Goal: Task Accomplishment & Management: Manage account settings

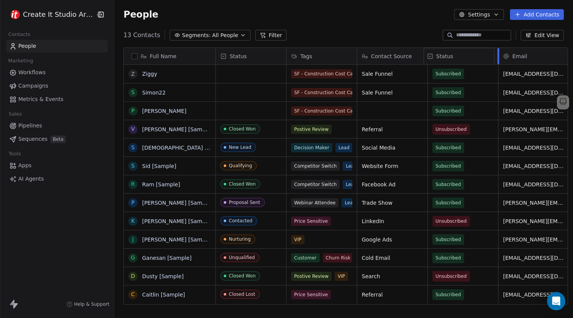
drag, startPoint x: 241, startPoint y: 56, endPoint x: 474, endPoint y: 65, distance: 233.4
click at [474, 65] on div "Full Name Z Ziggy S Simon22 P [PERSON_NAME] V [PERSON_NAME] [Sample] [PERSON_NA…" at bounding box center [346, 176] width 444 height 257
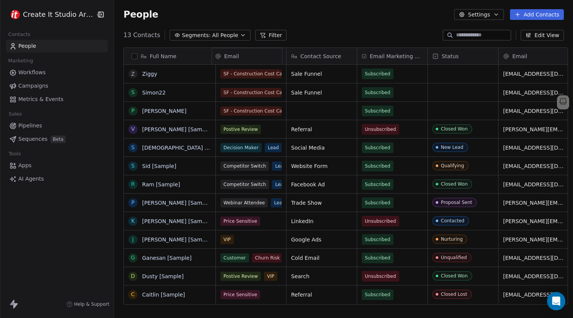
drag, startPoint x: 528, startPoint y: 55, endPoint x: 247, endPoint y: 68, distance: 281.2
click at [247, 65] on div "Full Name Z Ziggy S Simon22 P [PERSON_NAME] V [PERSON_NAME] [Sample] [PERSON_NA…" at bounding box center [346, 176] width 444 height 257
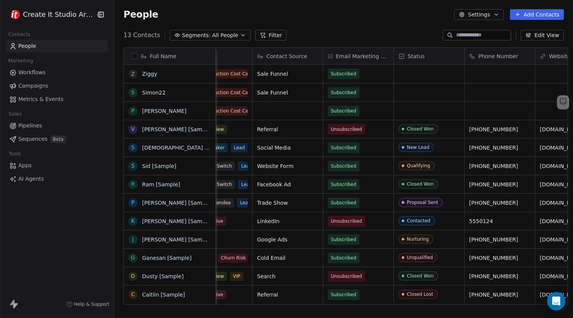
scroll to position [0, 127]
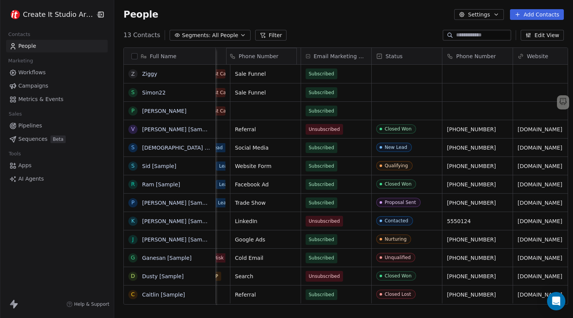
drag, startPoint x: 478, startPoint y: 55, endPoint x: 281, endPoint y: 63, distance: 197.0
click at [281, 63] on div "Full Name Z Ziggy S Simon22 P [PERSON_NAME] V [PERSON_NAME] [Sample] [PERSON_NA…" at bounding box center [346, 176] width 444 height 257
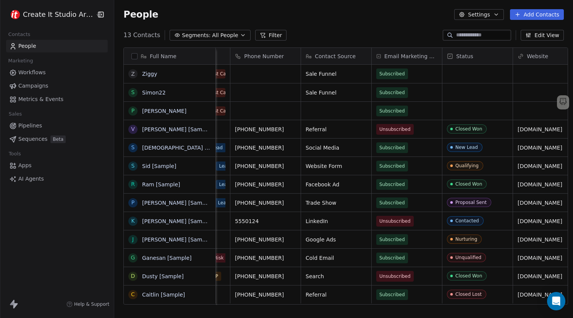
click at [355, 303] on div "Full Name Z Ziggy S Simon22 P [PERSON_NAME] V [PERSON_NAME] [Sample] [PERSON_NA…" at bounding box center [343, 180] width 459 height 279
click at [354, 305] on div "Full Name Z Ziggy S Simon22 P [PERSON_NAME] V [PERSON_NAME] [Sample] [PERSON_NA…" at bounding box center [343, 180] width 459 height 279
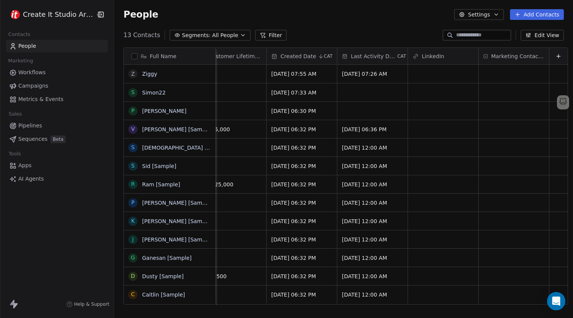
scroll to position [0, 0]
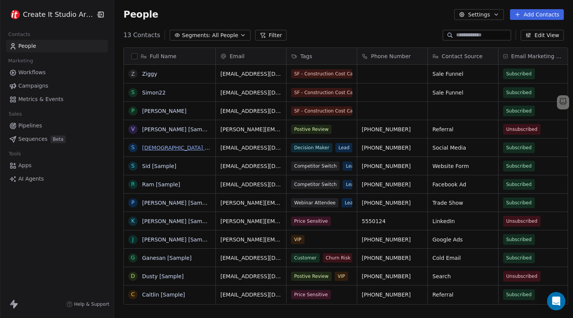
click at [159, 149] on link "[DEMOGRAPHIC_DATA] [Sample]" at bounding box center [185, 148] width 87 height 6
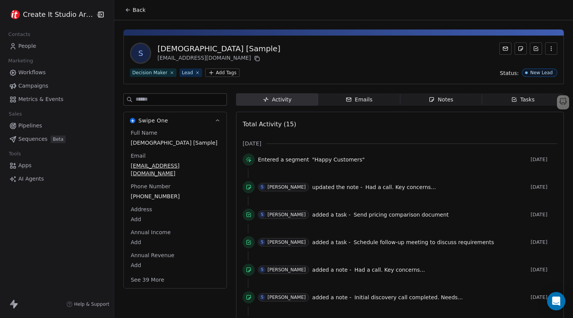
click at [354, 93] on div "S [DEMOGRAPHIC_DATA] [Sample] [EMAIL_ADDRESS][DOMAIN_NAME] Decision Maker Lead …" at bounding box center [343, 278] width 459 height 516
click at [353, 101] on div "Emails" at bounding box center [359, 100] width 27 height 8
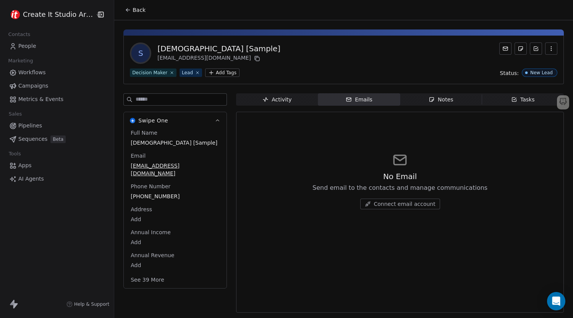
click at [429, 103] on div "Notes" at bounding box center [441, 100] width 24 height 8
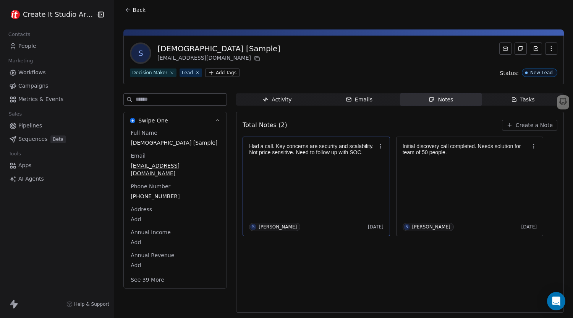
click at [289, 188] on div "Had a call. Key concerns are security and scalability. Not price sensitive. Nee…" at bounding box center [316, 185] width 135 height 89
click at [497, 112] on div "**********" at bounding box center [286, 159] width 573 height 192
click at [469, 157] on p at bounding box center [466, 158] width 127 height 6
click at [460, 125] on div "**********" at bounding box center [286, 159] width 573 height 192
click at [499, 94] on span "Tasks Tasks" at bounding box center [523, 99] width 82 height 12
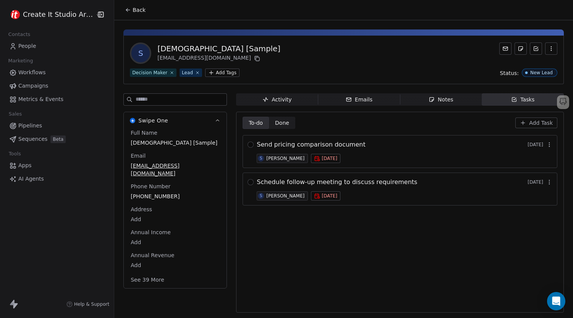
click at [282, 145] on span "Send pricing comparison document" at bounding box center [311, 144] width 109 height 9
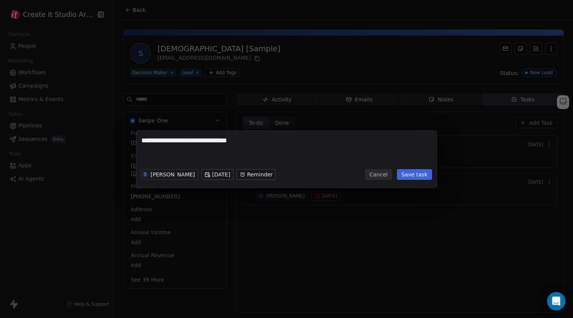
click at [487, 146] on div "**********" at bounding box center [286, 159] width 573 height 57
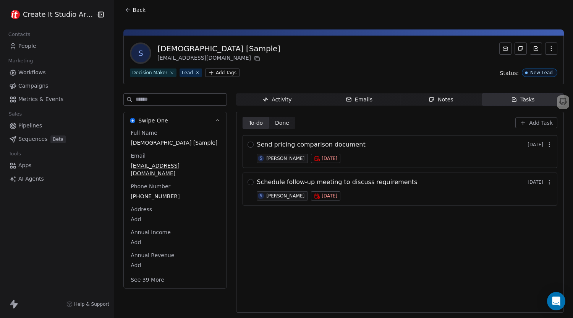
drag, startPoint x: 271, startPoint y: 122, endPoint x: 263, endPoint y: 124, distance: 7.9
click at [271, 122] on span "Done Done" at bounding box center [282, 123] width 26 height 12
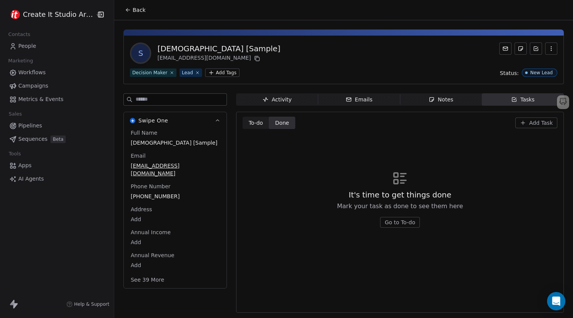
click at [259, 124] on span "To-do To-do" at bounding box center [256, 123] width 26 height 12
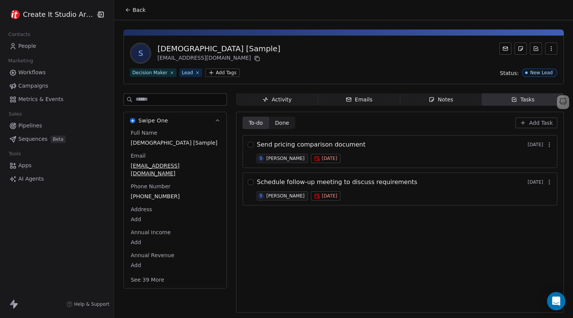
click at [204, 71] on html "Create It Studio Architects Contacts People Marketing Workflows Campaigns Metri…" at bounding box center [286, 159] width 573 height 318
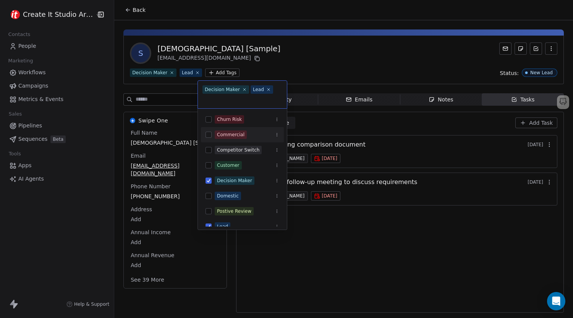
click at [208, 132] on button "Suggestions" at bounding box center [209, 135] width 6 height 6
click at [330, 74] on html "Create It Studio Architects Contacts People Marketing Workflows Campaigns Metri…" at bounding box center [286, 159] width 573 height 318
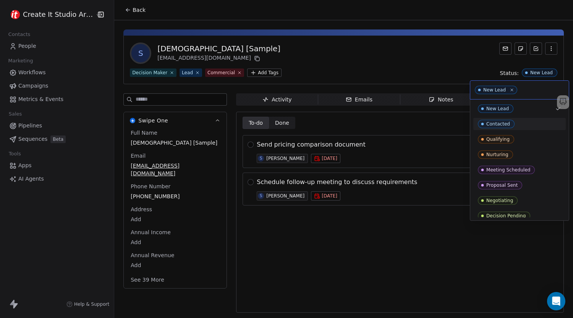
click at [416, 64] on html "Create It Studio Architects Contacts People Marketing Workflows Campaigns Metri…" at bounding box center [286, 159] width 573 height 318
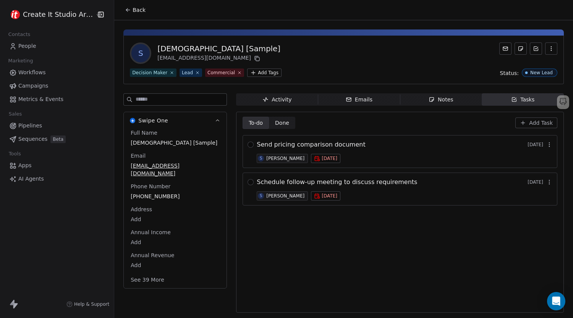
click at [125, 11] on icon at bounding box center [128, 10] width 6 height 6
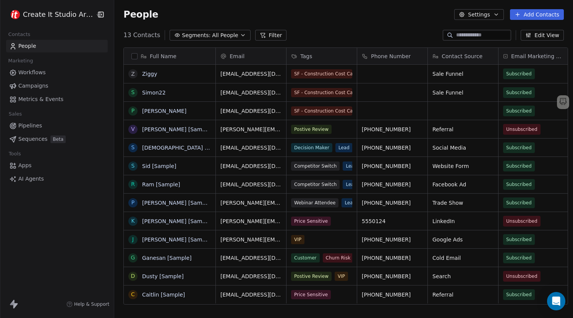
scroll to position [274, 458]
click at [0, 0] on button "grid" at bounding box center [0, 0] width 0 height 0
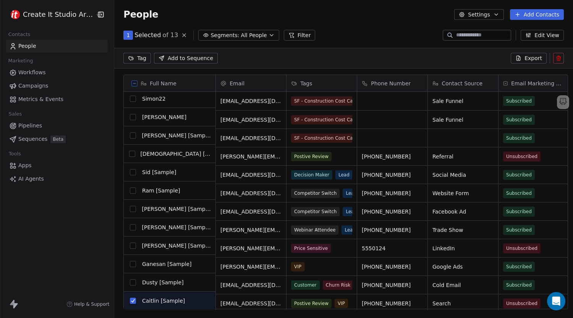
scroll to position [21, 0]
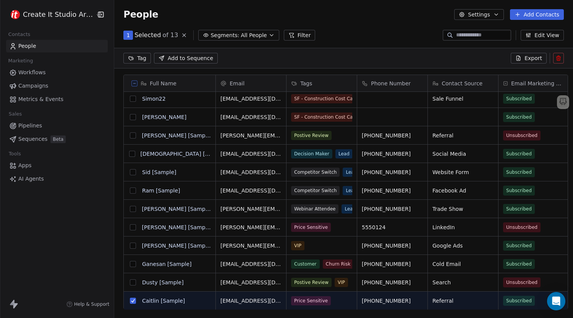
click at [131, 299] on button "grid" at bounding box center [133, 300] width 6 height 6
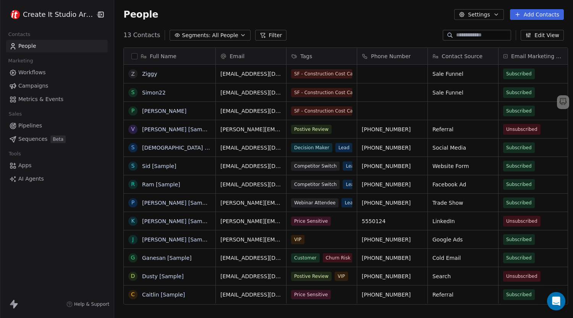
scroll to position [0, 0]
click at [35, 138] on span "Sequences" at bounding box center [32, 139] width 29 height 8
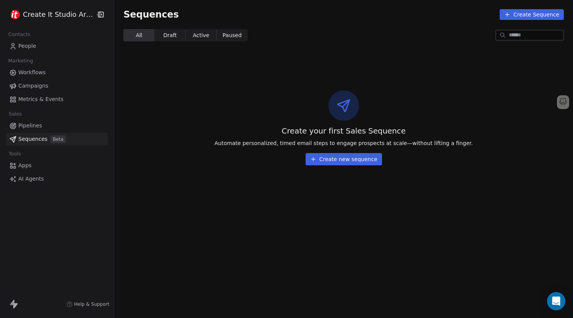
click at [21, 126] on span "Pipelines" at bounding box center [30, 126] width 24 height 8
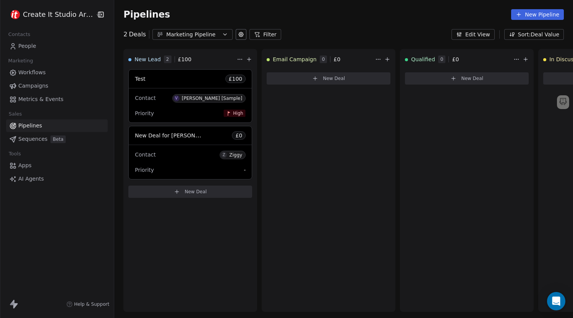
click at [213, 32] on button "Marketing Pipeline" at bounding box center [193, 34] width 80 height 11
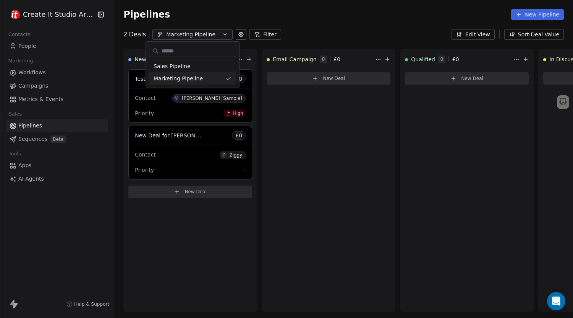
click at [251, 21] on html "Create It Studio Architects Contacts People Marketing Workflows Campaigns Metri…" at bounding box center [286, 159] width 573 height 318
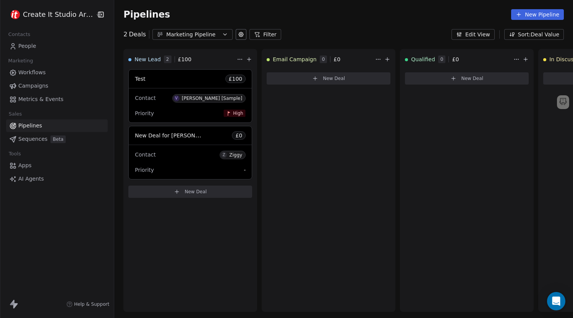
click at [239, 34] on button at bounding box center [241, 34] width 11 height 11
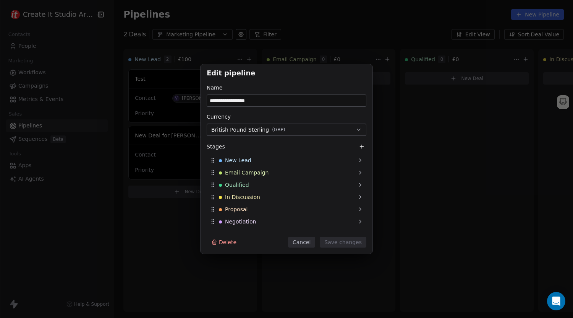
click at [219, 101] on input "**********" at bounding box center [286, 100] width 159 height 11
type input "**********"
click at [341, 245] on button "Save changes" at bounding box center [343, 242] width 47 height 11
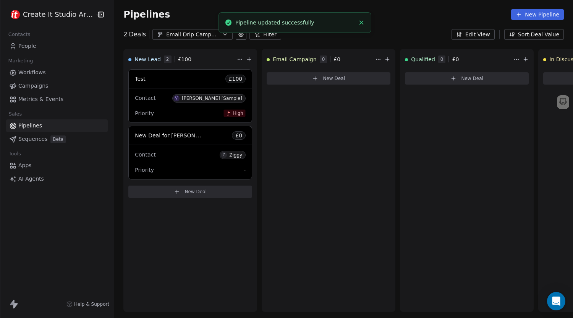
click at [203, 34] on div "Email Drip Campaign" at bounding box center [192, 35] width 53 height 8
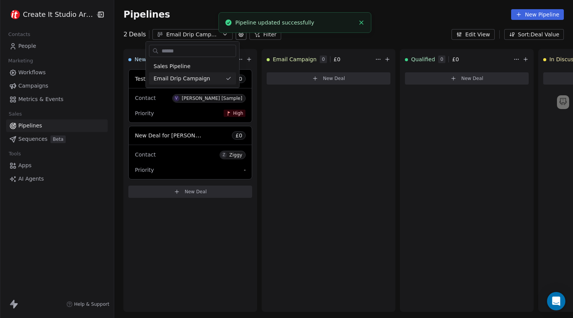
click at [203, 34] on html "Create It Studio Architects Contacts People Marketing Workflows Campaigns Metri…" at bounding box center [286, 159] width 573 height 318
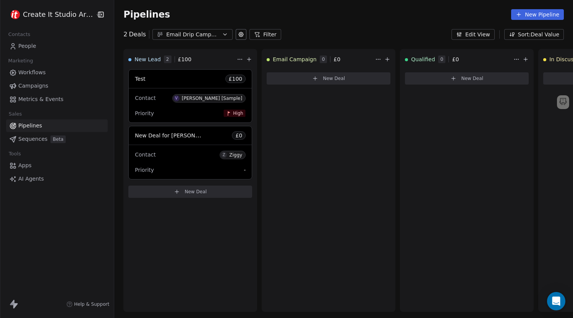
click at [209, 39] on button "Email Drip Campaign" at bounding box center [193, 34] width 80 height 11
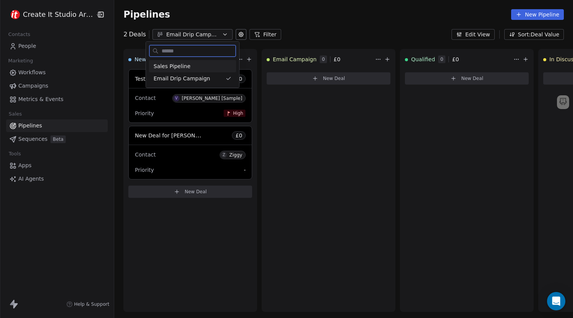
click at [201, 65] on div "Sales Pipeline" at bounding box center [193, 66] width 78 height 8
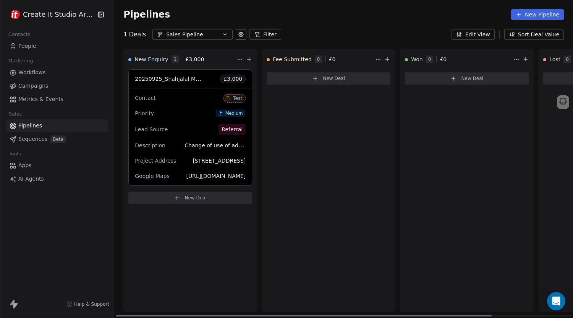
click at [238, 33] on icon at bounding box center [241, 34] width 6 height 6
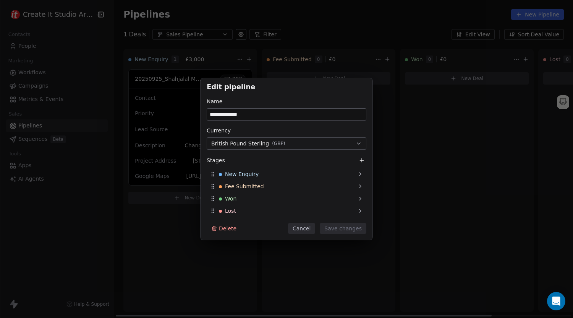
click at [309, 226] on button "Cancel" at bounding box center [301, 228] width 27 height 11
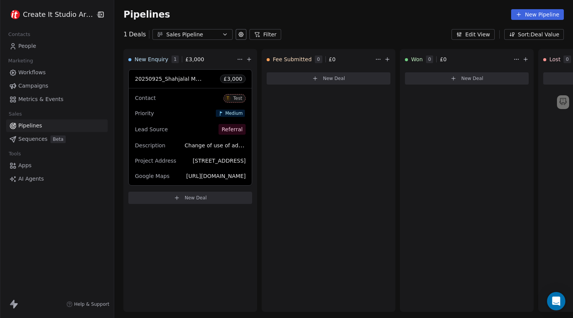
click at [214, 34] on button "Sales Pipeline" at bounding box center [193, 34] width 80 height 11
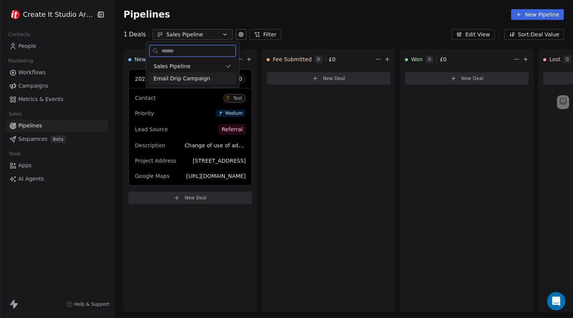
click at [197, 81] on span "Email Drip Campaign" at bounding box center [182, 79] width 57 height 8
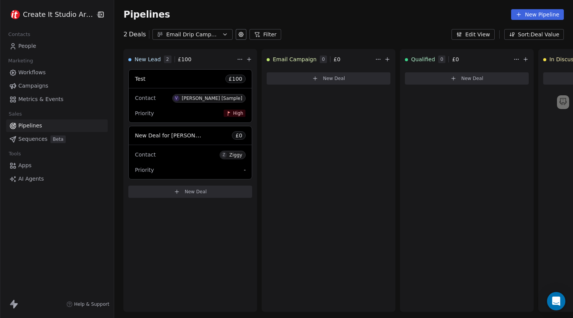
click at [485, 35] on button "Edit View" at bounding box center [473, 34] width 43 height 11
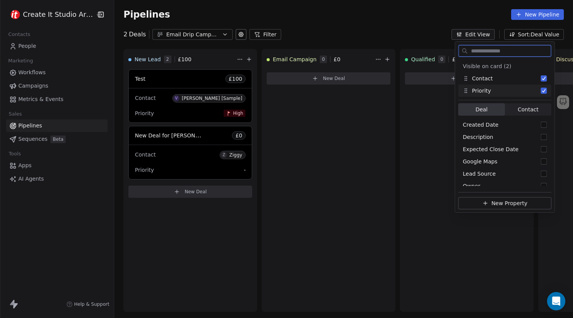
click at [542, 92] on button "Suggestions" at bounding box center [544, 91] width 6 height 6
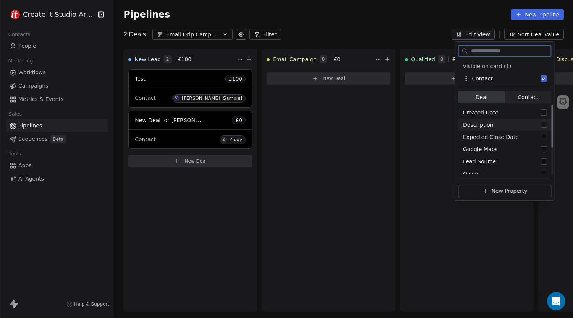
click at [545, 123] on button "Suggestions" at bounding box center [544, 125] width 6 height 6
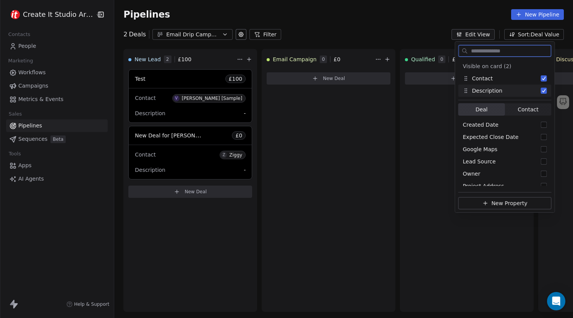
click at [546, 91] on button "Suggestions" at bounding box center [544, 91] width 6 height 6
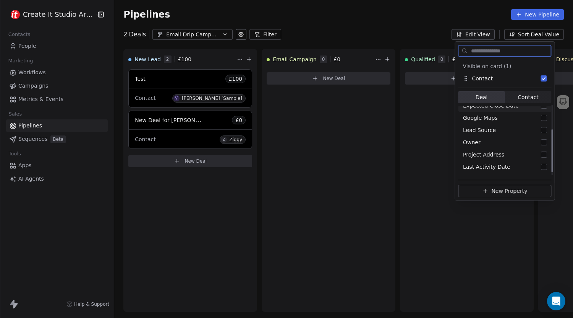
scroll to position [38, 0]
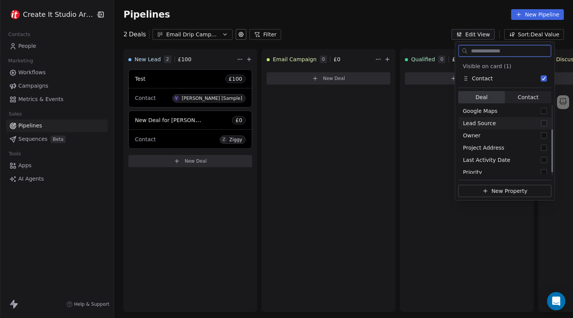
click at [542, 123] on button "Suggestions" at bounding box center [544, 123] width 6 height 6
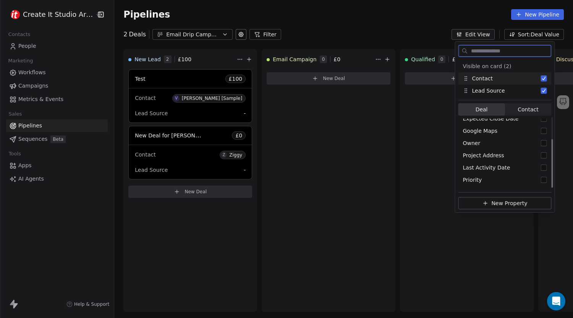
scroll to position [31, 0]
click at [544, 93] on button "Suggestions" at bounding box center [544, 91] width 6 height 6
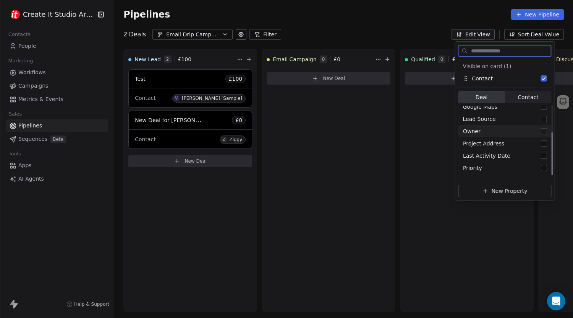
scroll to position [43, 0]
click at [544, 119] on button "Suggestions" at bounding box center [544, 118] width 6 height 6
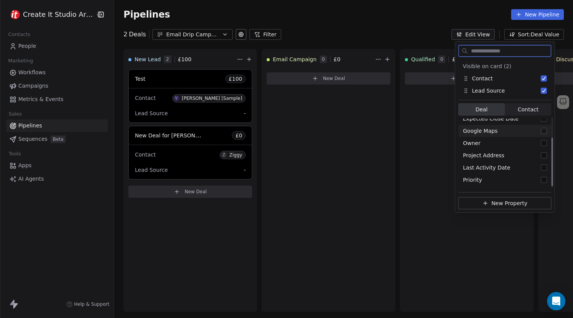
scroll to position [0, 0]
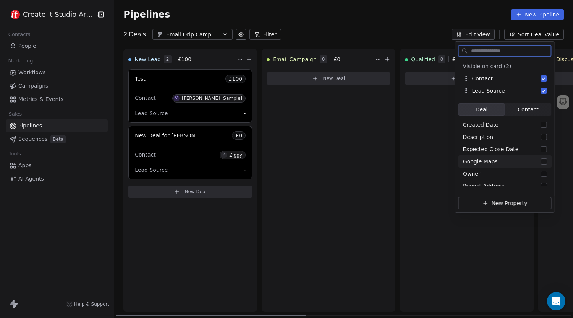
click at [231, 170] on div "Lead Source -" at bounding box center [190, 170] width 111 height 12
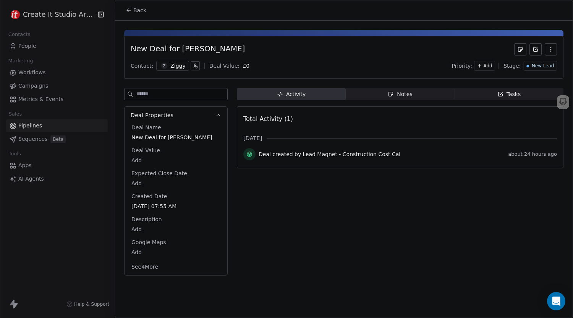
click at [153, 263] on button "See 4 More" at bounding box center [145, 267] width 36 height 14
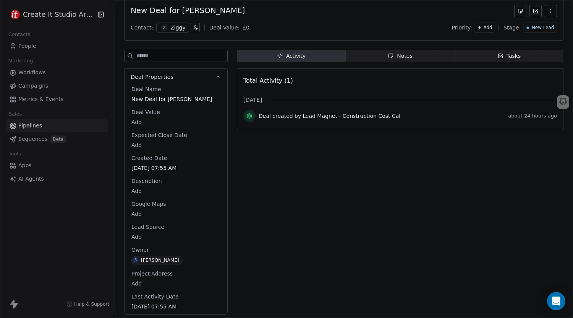
click at [140, 237] on body "Create It Studio Architects Contacts People Marketing Workflows Campaigns Metri…" at bounding box center [286, 159] width 573 height 318
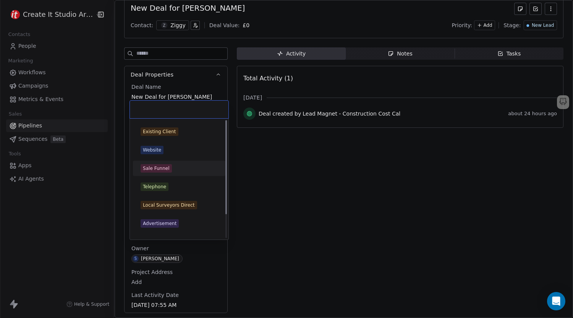
scroll to position [0, 0]
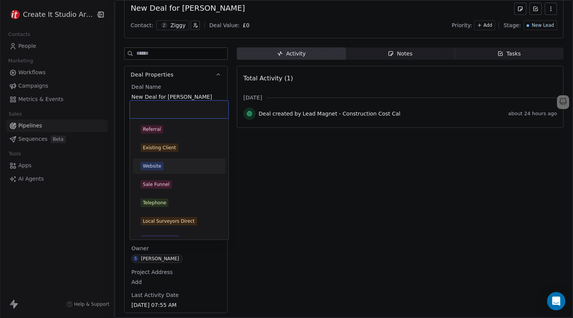
click at [256, 151] on html "Create It Studio Architects Contacts People Marketing Workflows Campaigns Metri…" at bounding box center [286, 159] width 573 height 318
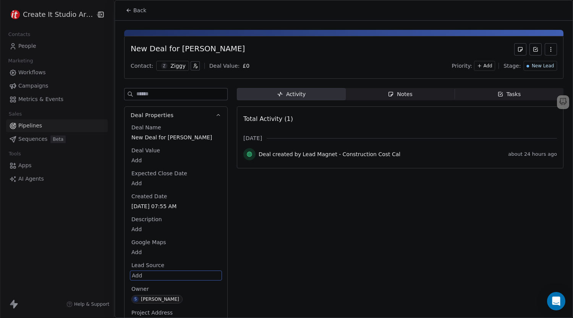
click at [141, 8] on span "Back" at bounding box center [139, 10] width 13 height 8
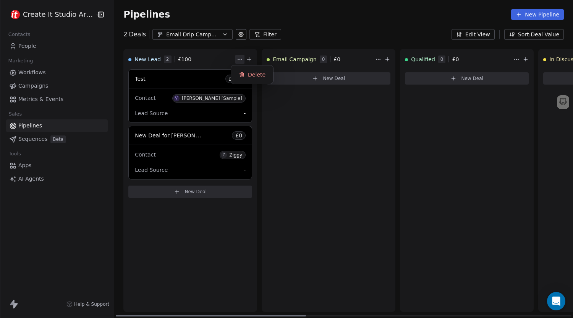
click at [235, 58] on html "Create It Studio Architects Contacts People Marketing Workflows Campaigns Metri…" at bounding box center [286, 159] width 573 height 318
click at [203, 60] on html "Create It Studio Architects Contacts People Marketing Workflows Campaigns Metri…" at bounding box center [286, 159] width 573 height 318
click at [135, 59] on span "New Lead" at bounding box center [148, 59] width 26 height 8
click at [148, 60] on span "New Lead" at bounding box center [148, 59] width 26 height 8
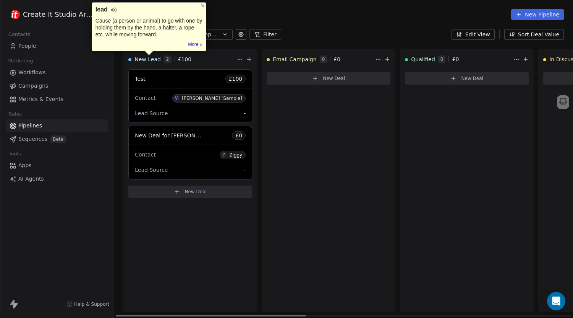
click at [203, 61] on div "New Lead 2 £ 100" at bounding box center [181, 59] width 107 height 20
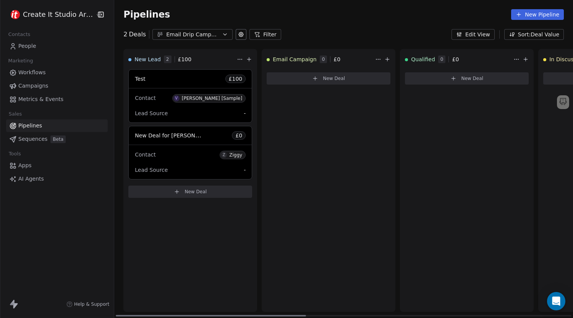
click at [235, 59] on html "Create It Studio Architects Contacts People Marketing Workflows Campaigns Metri…" at bounding box center [286, 159] width 573 height 318
click at [222, 62] on html "Create It Studio Architects Contacts People Marketing Workflows Campaigns Metri…" at bounding box center [286, 159] width 573 height 318
click at [249, 58] on icon at bounding box center [249, 58] width 0 height 3
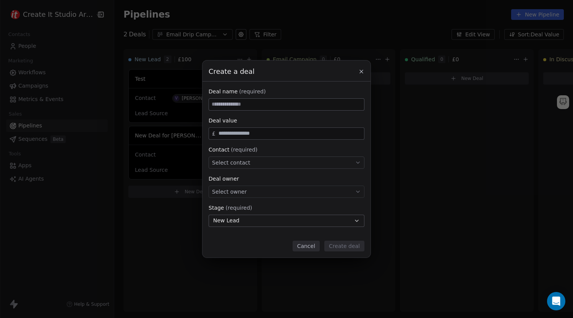
click at [358, 71] on button at bounding box center [361, 71] width 9 height 9
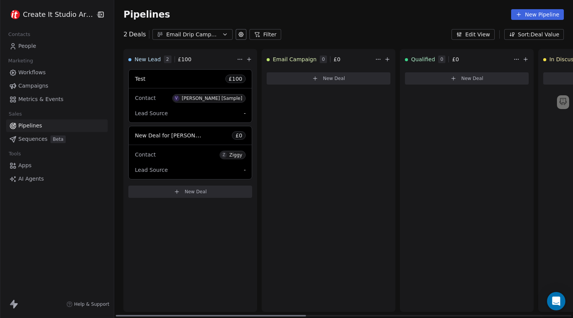
click at [143, 60] on span "New Lead" at bounding box center [148, 59] width 26 height 8
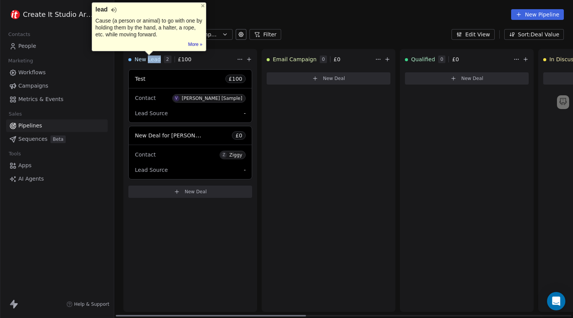
click at [143, 60] on span "New Lead" at bounding box center [148, 59] width 26 height 8
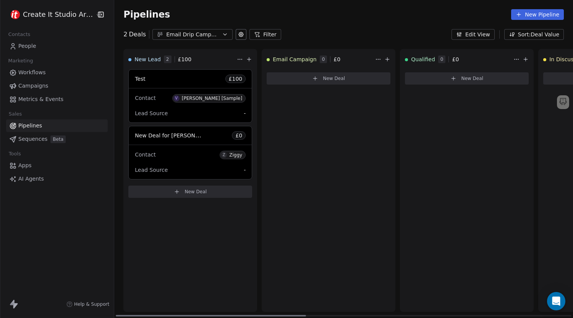
click at [164, 61] on span "2" at bounding box center [168, 59] width 8 height 8
click at [374, 58] on html "Create It Studio Architects Contacts People Marketing Workflows Campaigns Metri…" at bounding box center [286, 159] width 573 height 318
click at [346, 63] on html "Create It Studio Architects Contacts People Marketing Workflows Campaigns Metri…" at bounding box center [286, 159] width 573 height 318
click at [239, 34] on icon at bounding box center [241, 34] width 5 height 5
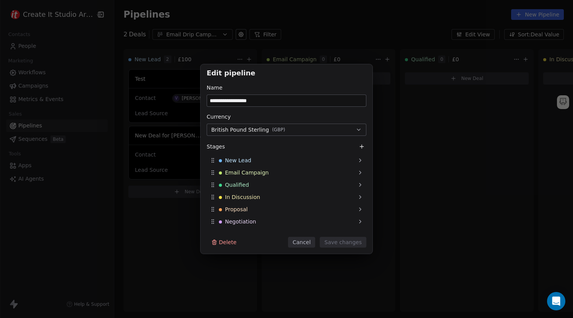
click at [299, 242] on button "Cancel" at bounding box center [301, 242] width 27 height 11
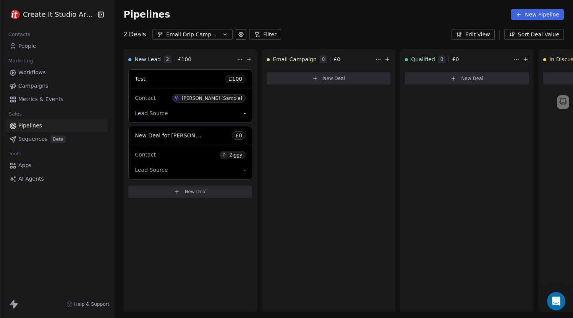
click at [514, 31] on button "Sort: Deal Value" at bounding box center [535, 34] width 60 height 11
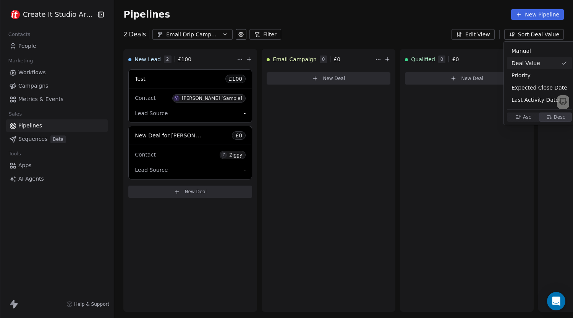
click at [445, 18] on html "Create It Studio Architects Contacts People Marketing Workflows Campaigns Metri…" at bounding box center [286, 159] width 573 height 318
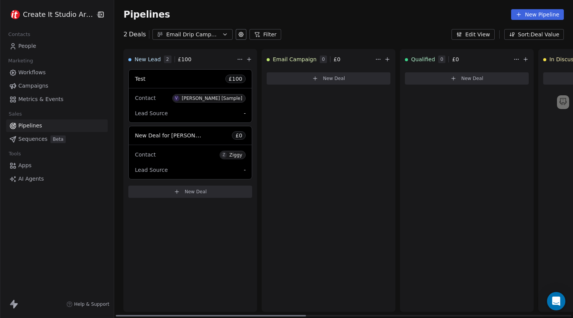
drag, startPoint x: 216, startPoint y: 316, endPoint x: 170, endPoint y: 302, distance: 47.6
click at [170, 315] on div at bounding box center [211, 316] width 190 height 2
click at [55, 128] on link "Pipelines" at bounding box center [57, 125] width 102 height 13
click at [46, 97] on span "Metrics & Events" at bounding box center [40, 99] width 45 height 8
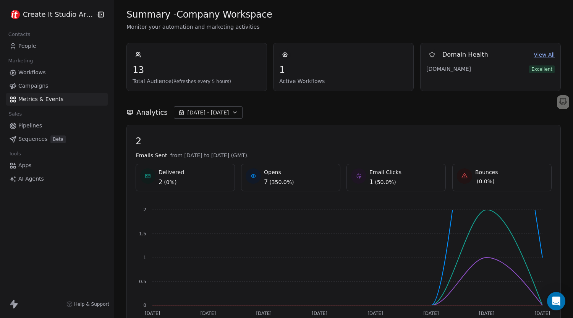
click at [50, 15] on html "Create It Studio Architects Contacts People Marketing Workflows Campaigns Metri…" at bounding box center [286, 159] width 573 height 318
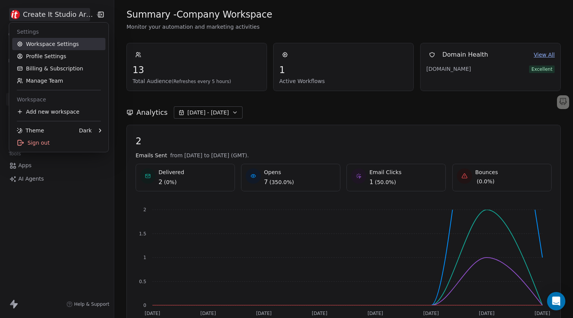
click at [49, 45] on link "Workspace Settings" at bounding box center [58, 44] width 93 height 12
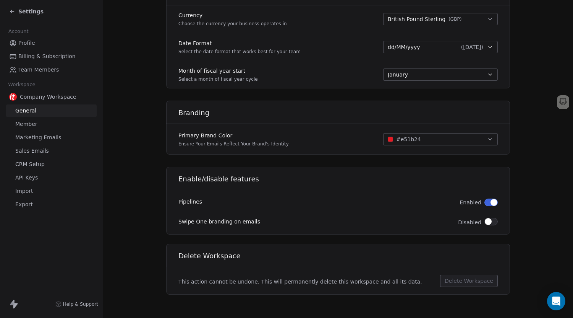
scroll to position [398, 0]
click at [29, 125] on span "Member" at bounding box center [26, 124] width 22 height 8
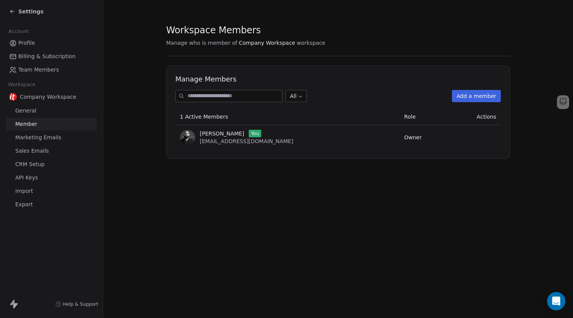
click at [25, 136] on span "Marketing Emails" at bounding box center [38, 137] width 46 height 8
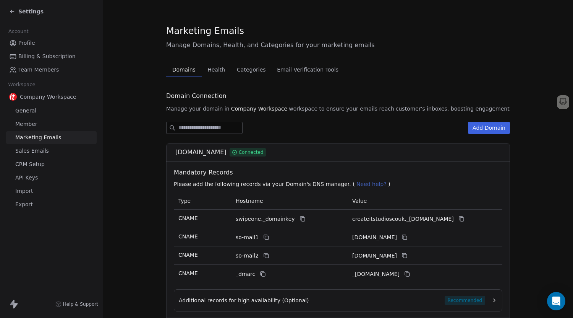
click at [42, 153] on span "Sales Emails" at bounding box center [32, 151] width 34 height 8
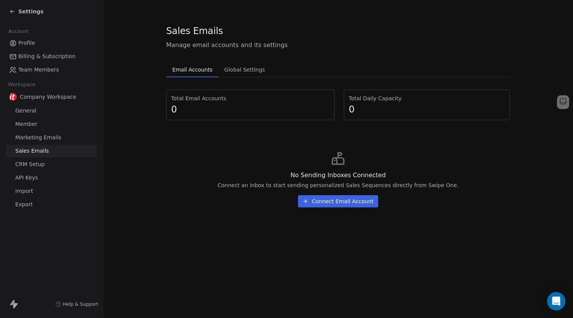
click at [37, 166] on span "CRM Setup" at bounding box center [29, 164] width 29 height 8
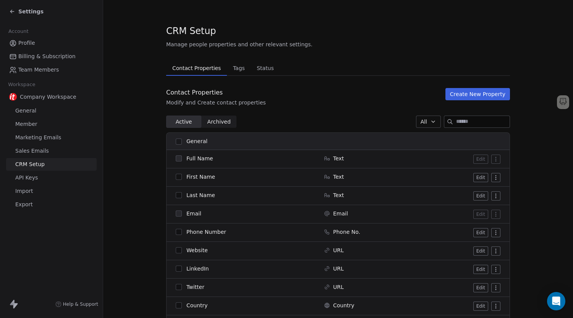
click at [36, 180] on span "API Keys" at bounding box center [26, 178] width 23 height 8
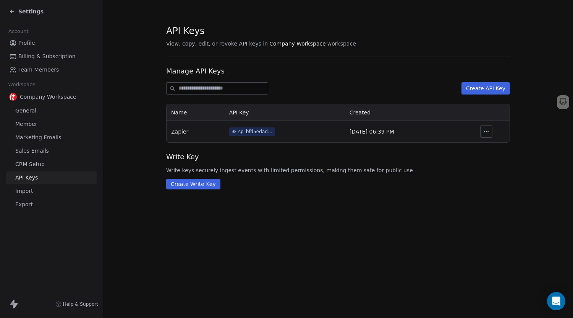
click at [29, 190] on span "Import" at bounding box center [24, 191] width 18 height 8
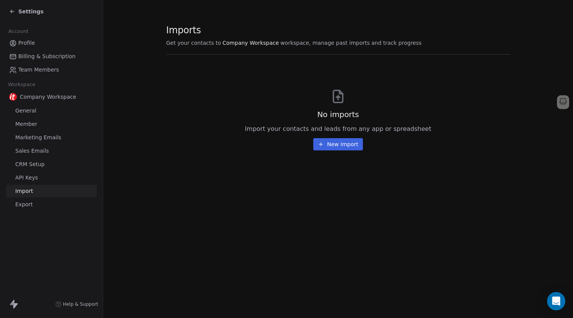
click at [15, 13] on icon at bounding box center [12, 11] width 6 height 6
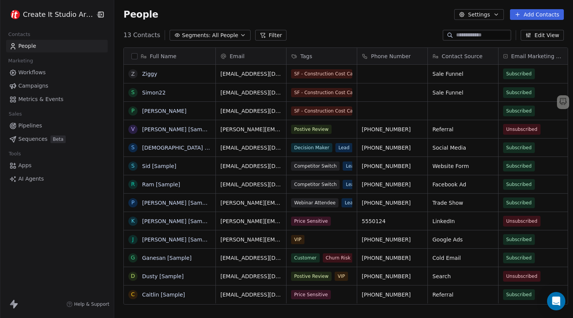
scroll to position [274, 458]
click at [25, 121] on link "Pipelines" at bounding box center [57, 125] width 102 height 13
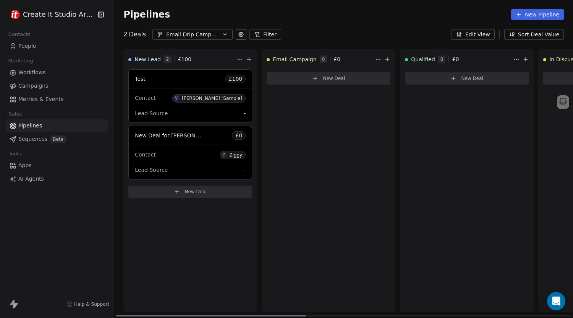
click at [148, 60] on span "New Lead" at bounding box center [148, 59] width 26 height 8
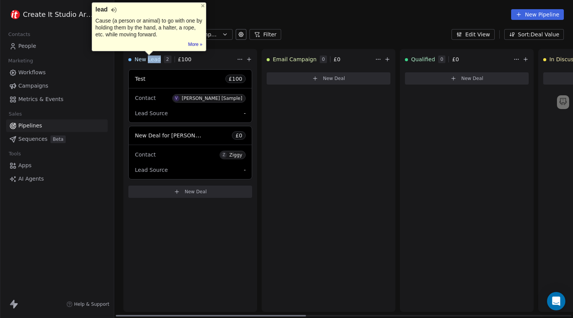
click at [148, 60] on span "New Lead" at bounding box center [148, 59] width 26 height 8
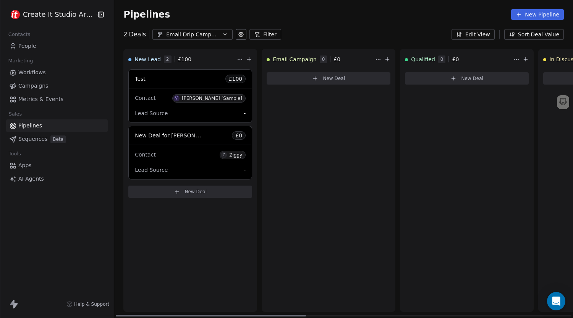
click at [128, 60] on div "New Lead" at bounding box center [144, 59] width 32 height 8
click at [148, 60] on span "New Lead" at bounding box center [148, 59] width 26 height 8
click at [164, 58] on span "2" at bounding box center [168, 59] width 8 height 8
click at [178, 58] on span "£ 100" at bounding box center [185, 59] width 14 height 8
click at [235, 61] on html "Create It Studio Architects Contacts People Marketing Workflows Campaigns Metri…" at bounding box center [286, 159] width 573 height 318
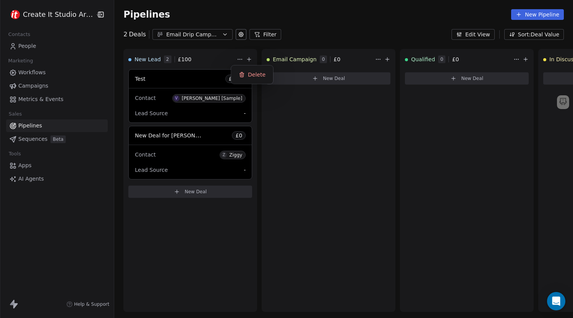
click at [218, 60] on html "Create It Studio Architects Contacts People Marketing Workflows Campaigns Metri…" at bounding box center [286, 159] width 573 height 318
click at [290, 54] on div "Email Campaign 0 £ 0" at bounding box center [320, 59] width 107 height 20
click at [516, 17] on button "New Pipeline" at bounding box center [537, 14] width 53 height 11
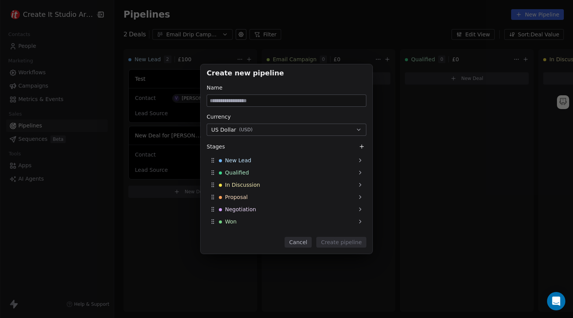
click at [302, 242] on button "Cancel" at bounding box center [298, 242] width 27 height 11
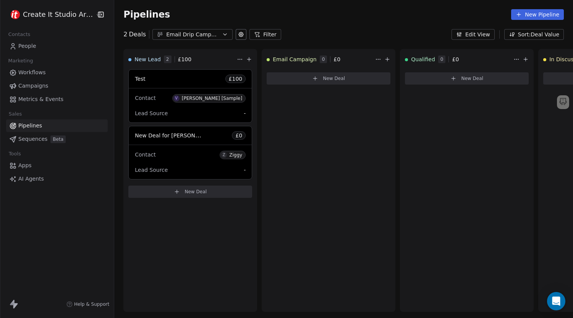
click at [473, 33] on button "Edit View" at bounding box center [473, 34] width 43 height 11
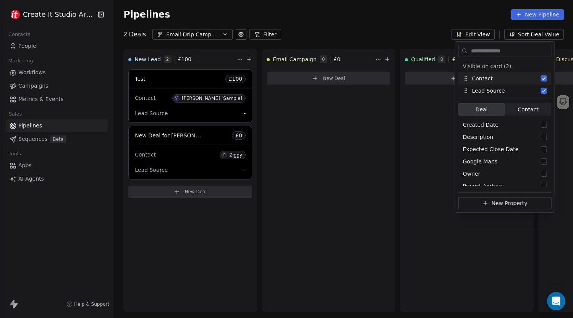
drag, startPoint x: 458, startPoint y: 27, endPoint x: 464, endPoint y: 26, distance: 6.7
click at [459, 27] on div "Pipelines New Pipeline" at bounding box center [343, 14] width 459 height 29
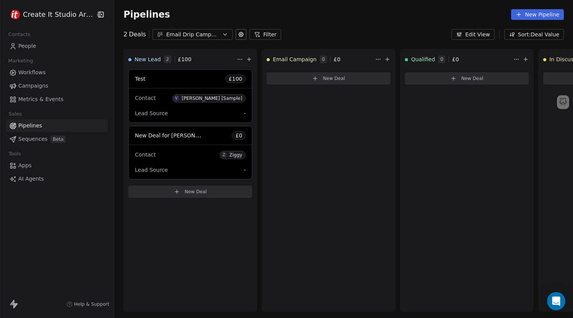
click at [510, 30] on button "Sort: Deal Value" at bounding box center [535, 34] width 60 height 11
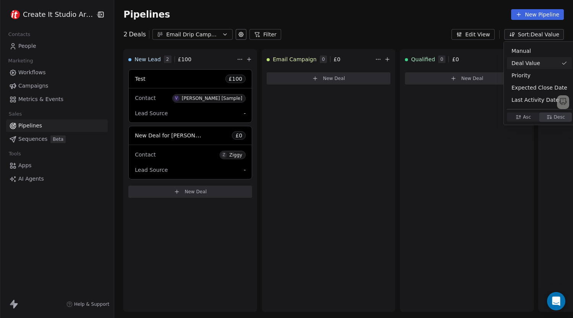
click at [448, 24] on html "Create It Studio Architects Contacts People Marketing Workflows Campaigns Metri…" at bounding box center [286, 159] width 573 height 318
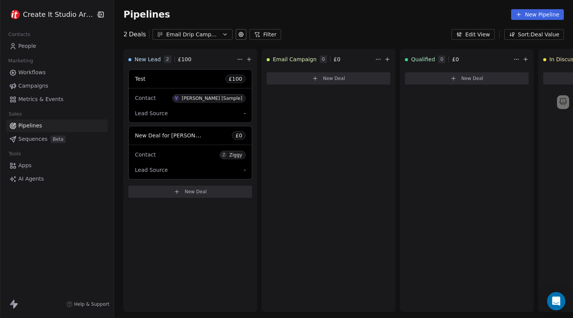
click at [238, 36] on icon at bounding box center [241, 34] width 6 height 6
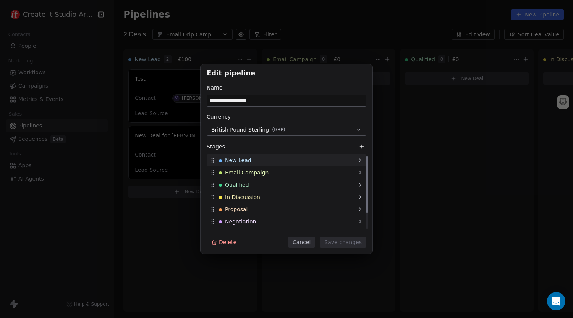
click at [253, 164] on div "New Lead" at bounding box center [287, 160] width 160 height 12
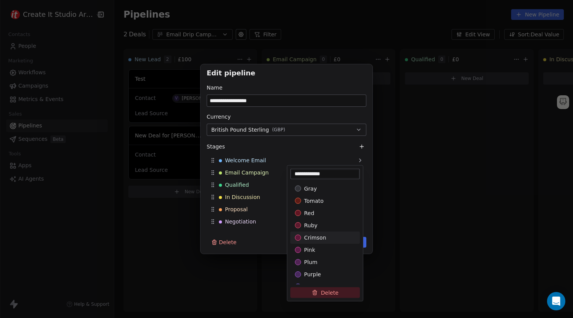
type input "**********"
click at [262, 248] on div "**********" at bounding box center [286, 159] width 573 height 190
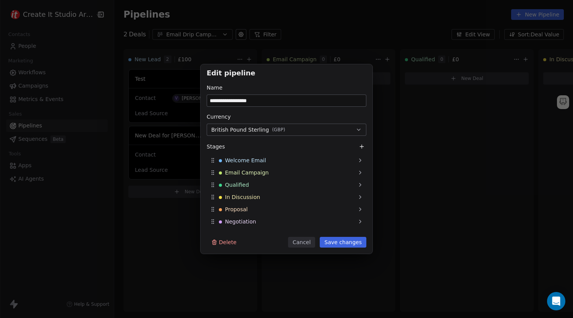
click at [328, 242] on button "Save changes" at bounding box center [343, 242] width 47 height 11
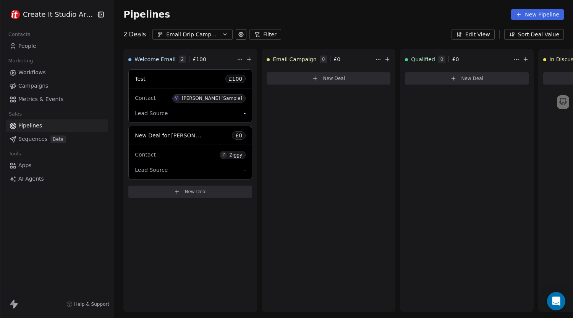
click at [39, 69] on span "Workflows" at bounding box center [32, 72] width 28 height 8
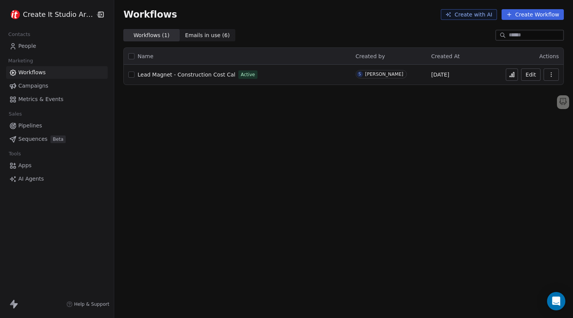
click at [184, 76] on span "Lead Magnet - Construction Cost Cal" at bounding box center [187, 74] width 98 height 6
